Goal: Task Accomplishment & Management: Use online tool/utility

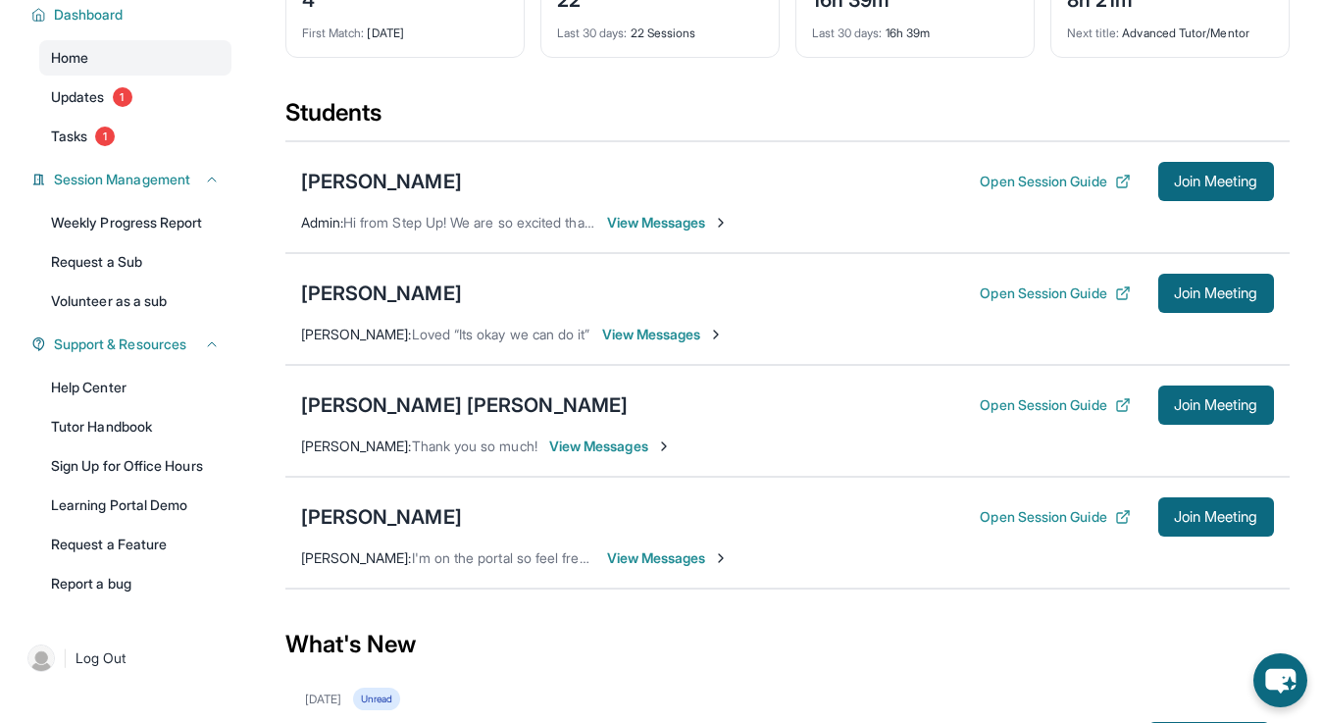
scroll to position [140, 0]
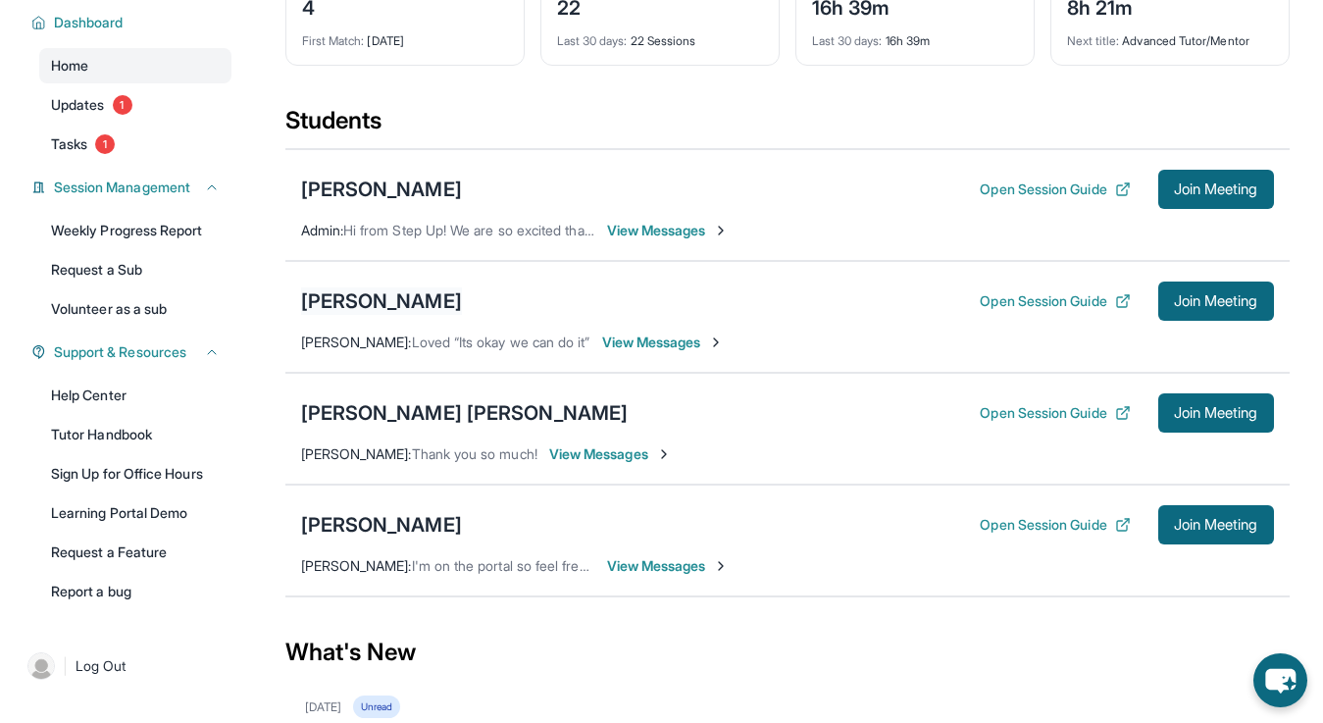
click at [411, 297] on div "[PERSON_NAME]" at bounding box center [381, 300] width 161 height 27
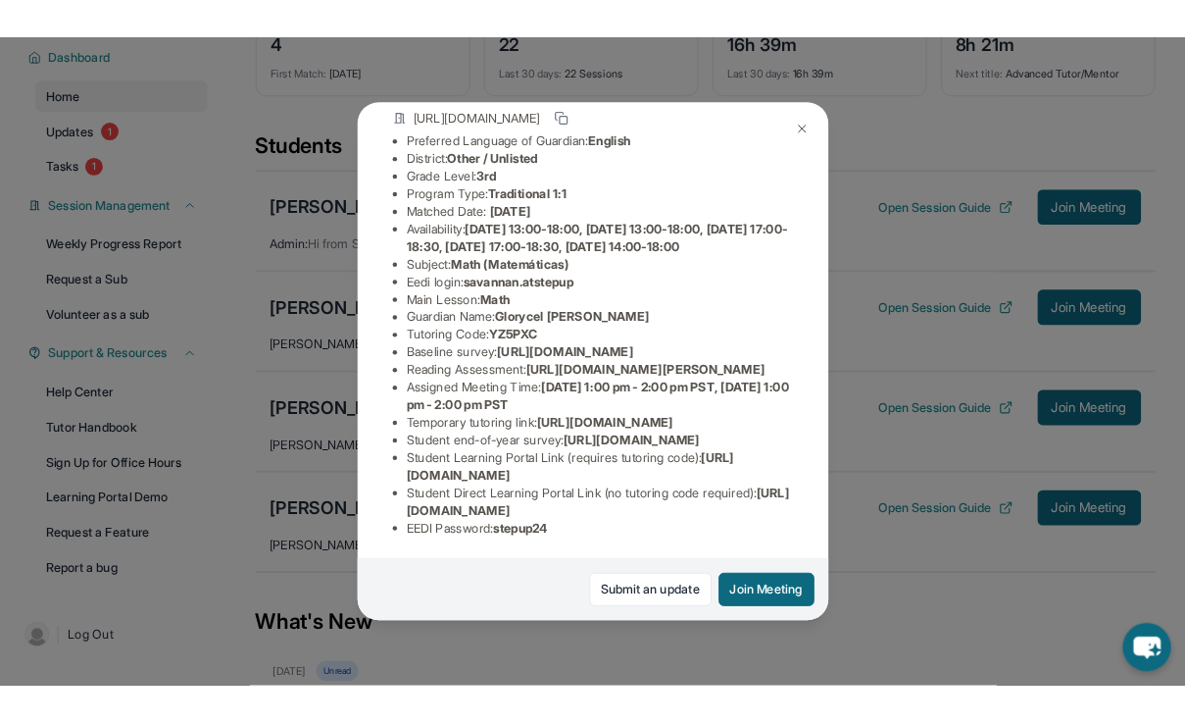
scroll to position [383, 0]
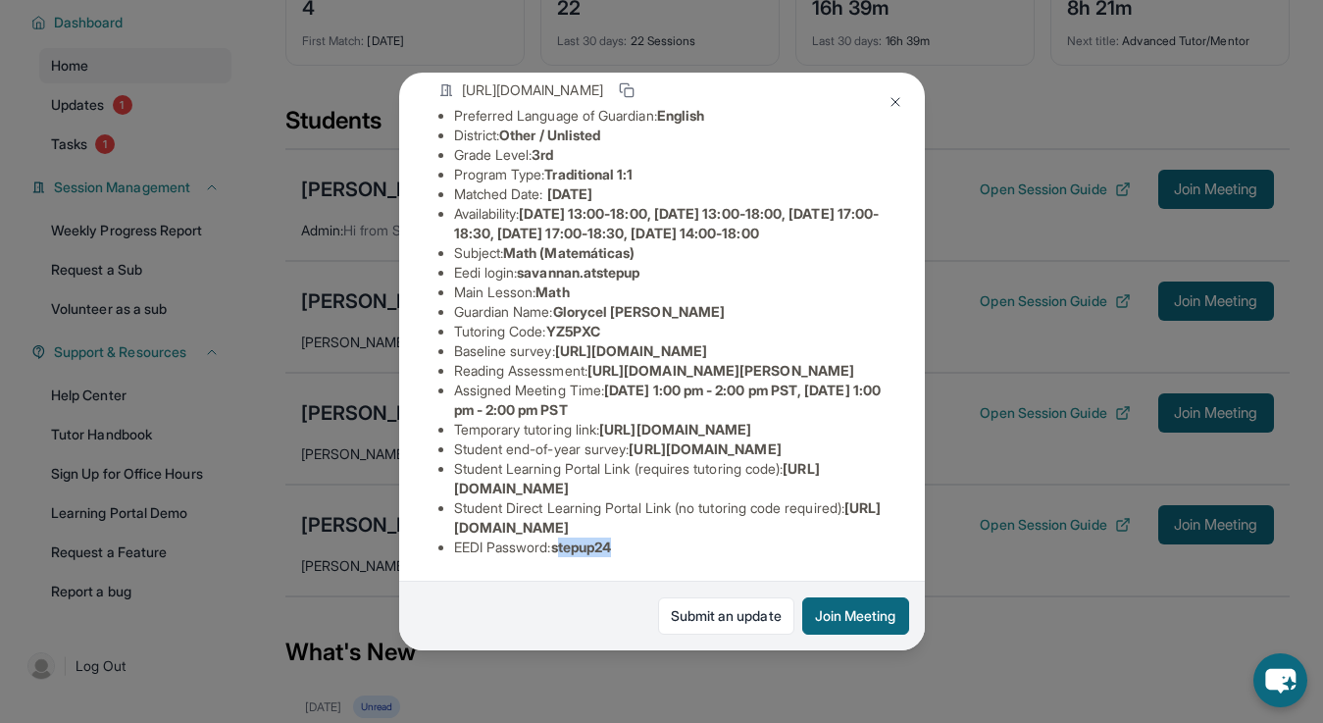
drag, startPoint x: 627, startPoint y: 545, endPoint x: 564, endPoint y: 544, distance: 63.7
click at [564, 543] on li "EEDI Password : stepup24" at bounding box center [669, 547] width 431 height 20
click at [627, 545] on li "EEDI Password : stepup24" at bounding box center [669, 547] width 431 height 20
drag, startPoint x: 627, startPoint y: 545, endPoint x: 557, endPoint y: 545, distance: 70.6
click at [557, 545] on li "EEDI Password : stepup24" at bounding box center [669, 547] width 431 height 20
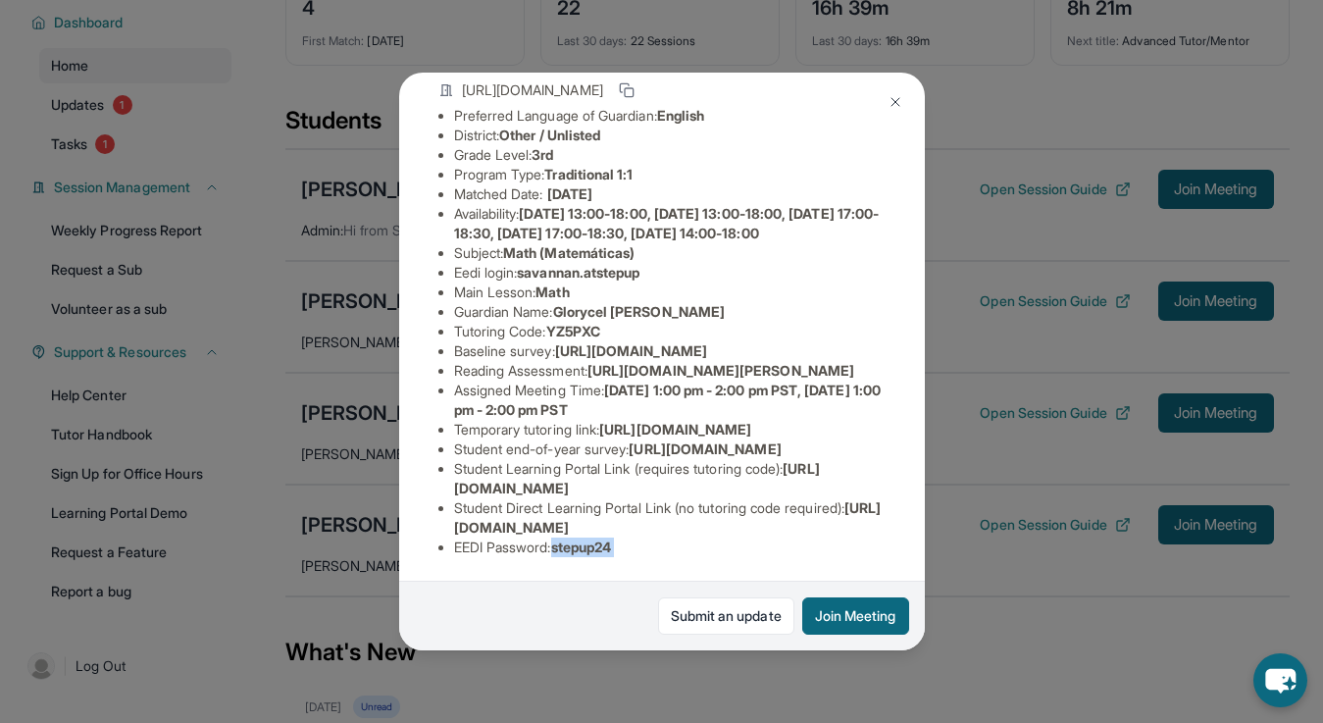
click at [896, 100] on img at bounding box center [895, 102] width 16 height 16
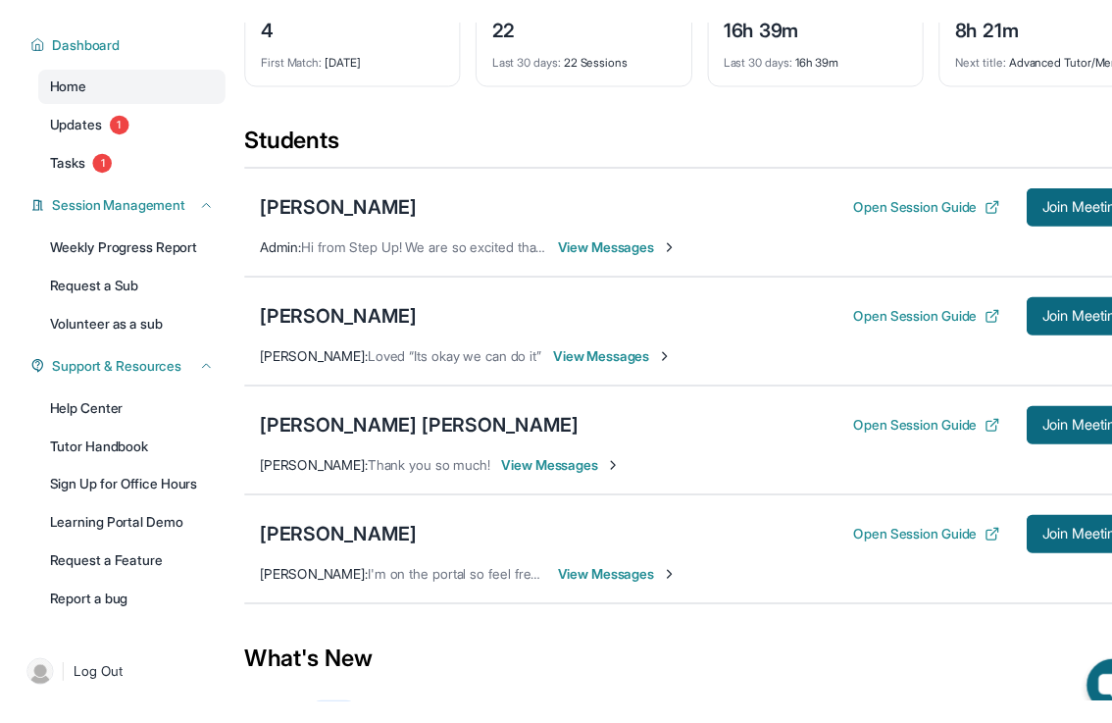
scroll to position [156, 0]
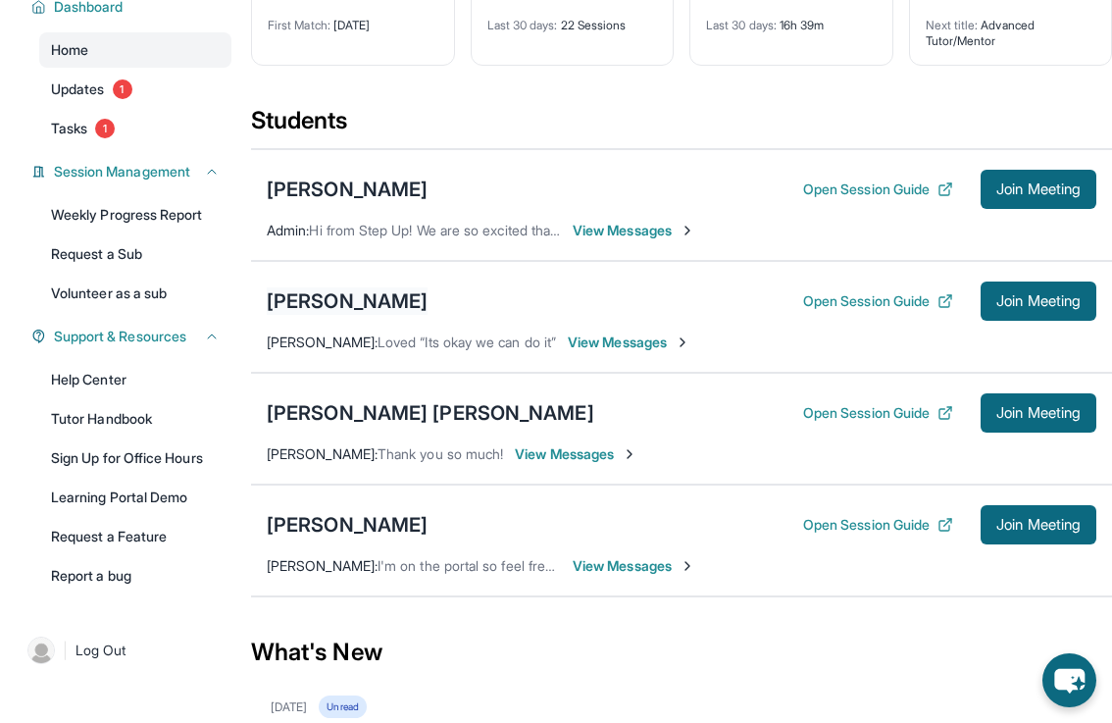
click at [368, 315] on div "[PERSON_NAME]" at bounding box center [347, 300] width 161 height 27
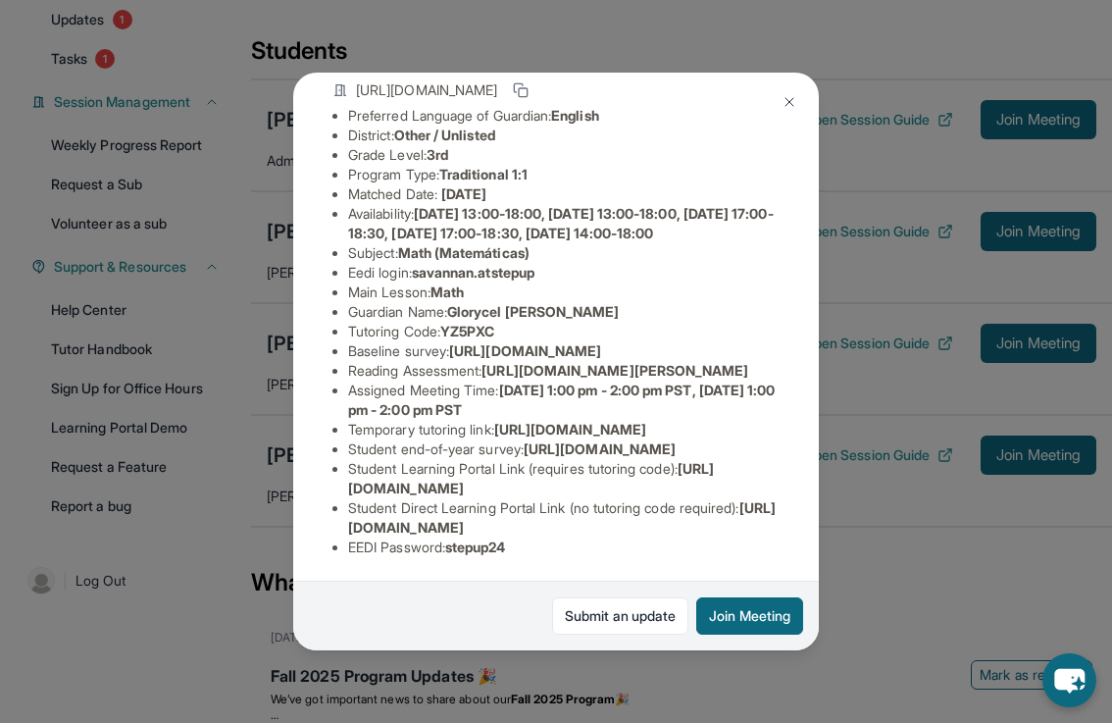
scroll to position [221, 0]
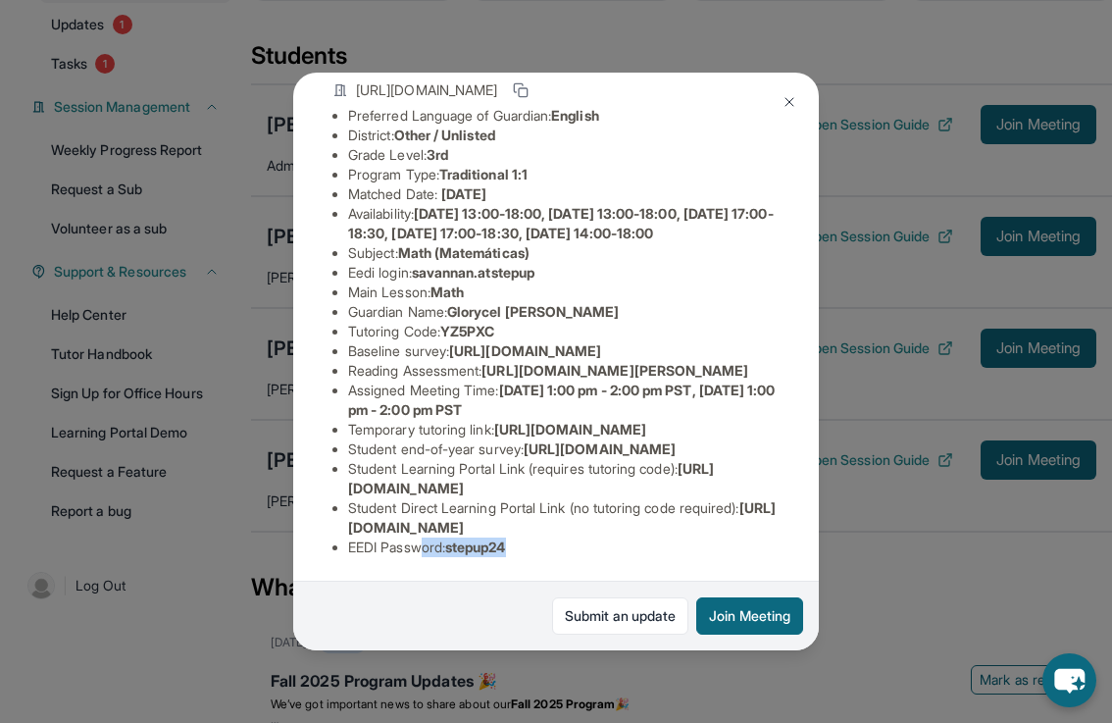
drag, startPoint x: 536, startPoint y: 550, endPoint x: 427, endPoint y: 549, distance: 109.8
click at [427, 549] on li "EEDI Password : stepup24" at bounding box center [563, 547] width 431 height 20
click at [506, 545] on span "stepup24" at bounding box center [475, 546] width 61 height 17
drag, startPoint x: 517, startPoint y: 545, endPoint x: 475, endPoint y: 546, distance: 42.2
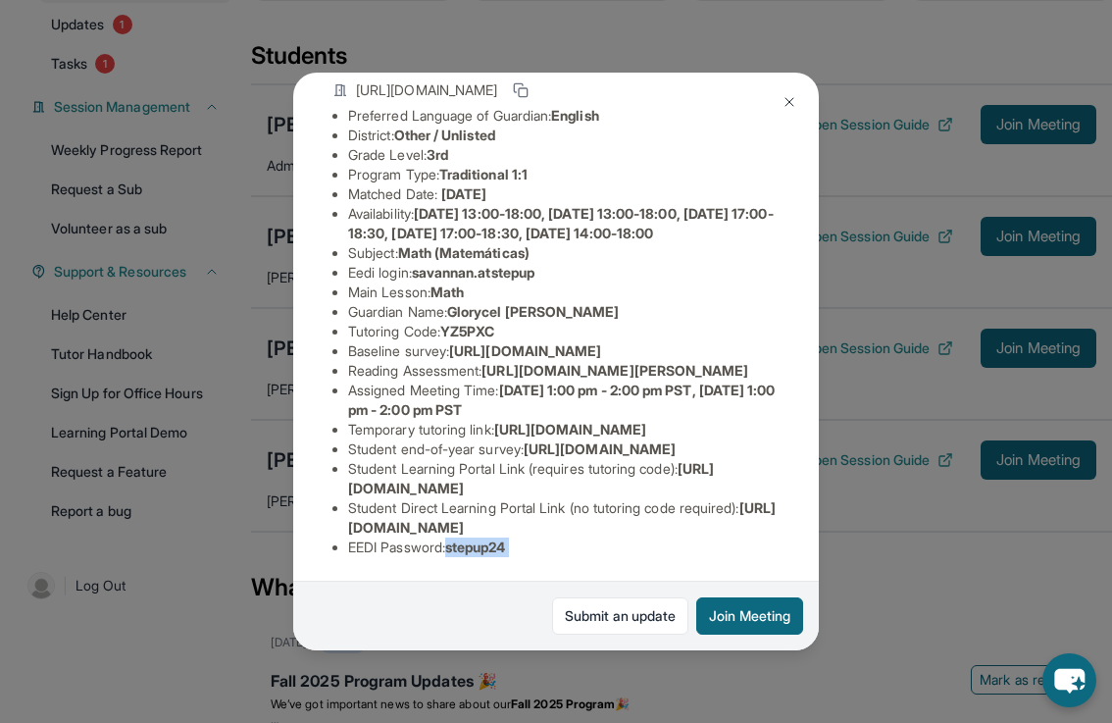
click at [475, 546] on span "stepup24" at bounding box center [475, 546] width 61 height 17
copy span "stepup24"
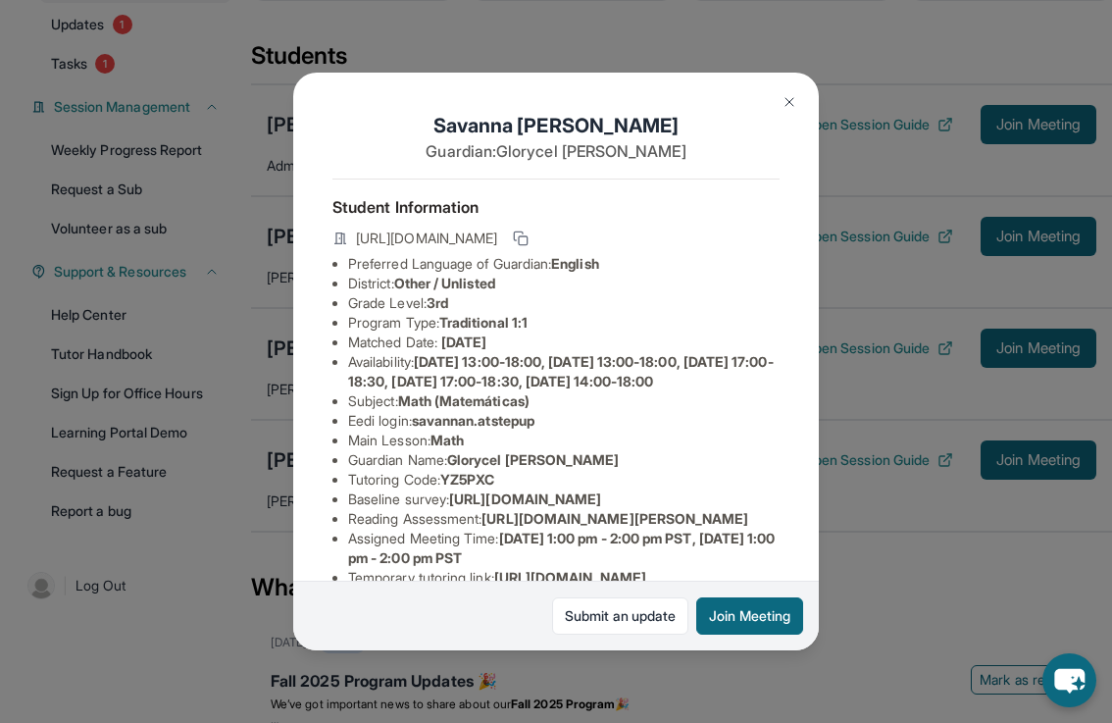
click at [790, 102] on img at bounding box center [789, 102] width 16 height 16
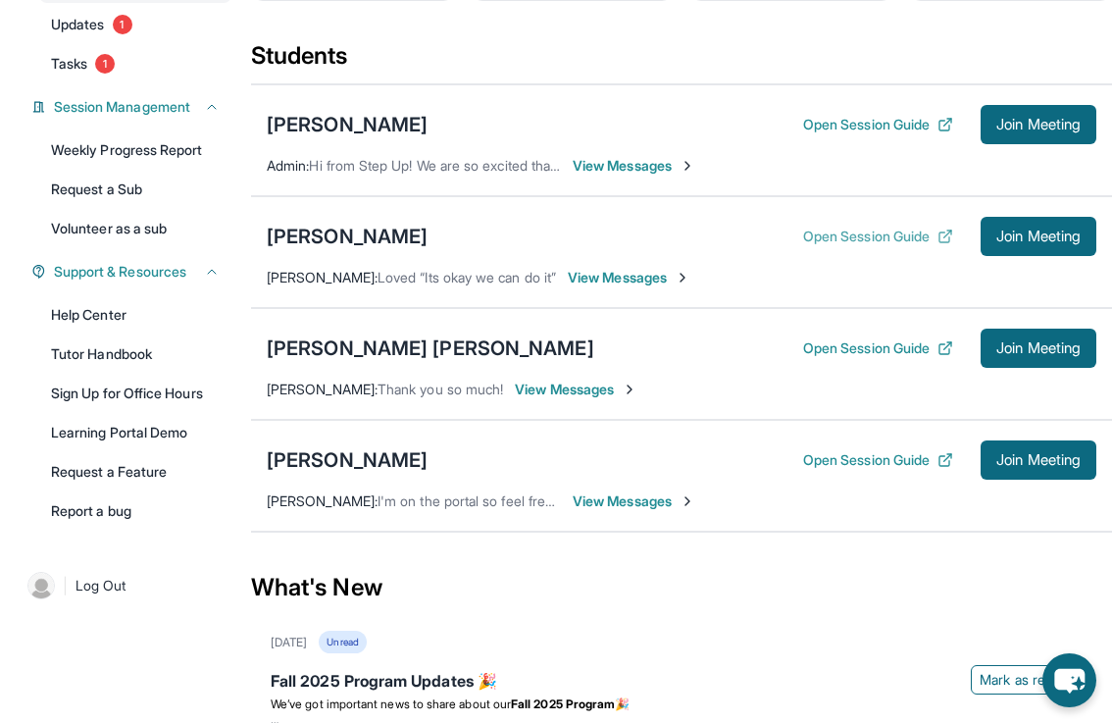
click at [866, 246] on button "Open Session Guide" at bounding box center [878, 236] width 150 height 20
click at [1002, 242] on span "Join Meeting" at bounding box center [1038, 236] width 84 height 12
